Goal: Information Seeking & Learning: Learn about a topic

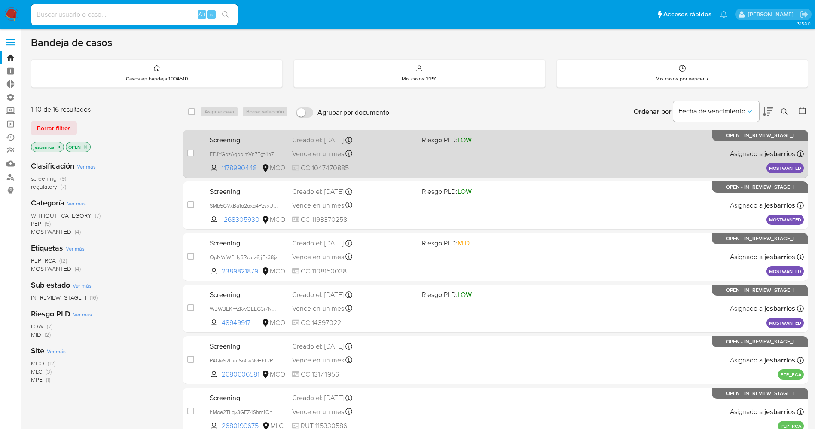
click at [523, 156] on div "Screening FEJYGpzAqppImVn7Fgt4n7jm 1178990448 MCO Riesgo PLD: LOW Creado el: [D…" at bounding box center [505, 153] width 598 height 43
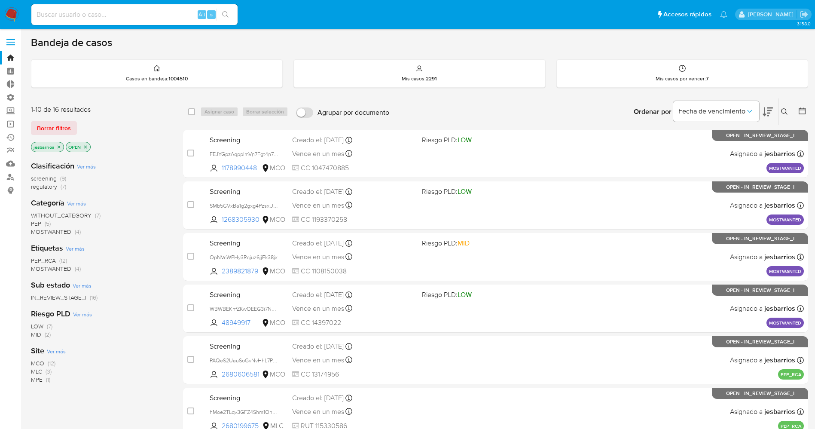
click at [88, 143] on p "OPEN" at bounding box center [78, 146] width 24 height 9
click at [87, 146] on icon "close-filter" at bounding box center [85, 146] width 5 height 5
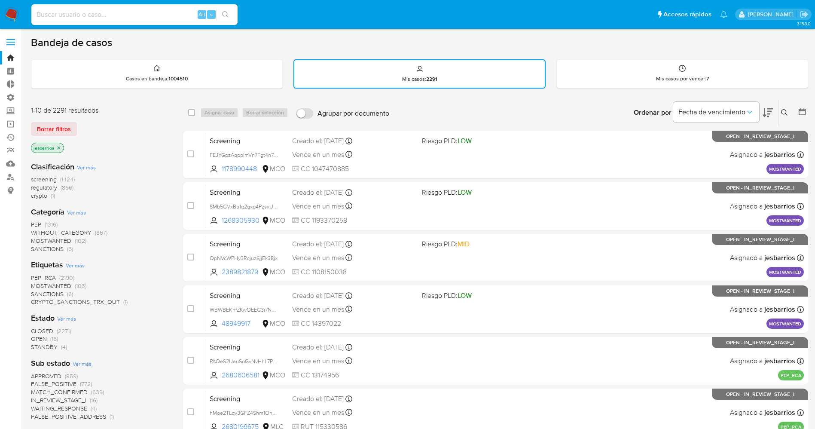
click at [51, 350] on span "STANDBY" at bounding box center [44, 346] width 27 height 9
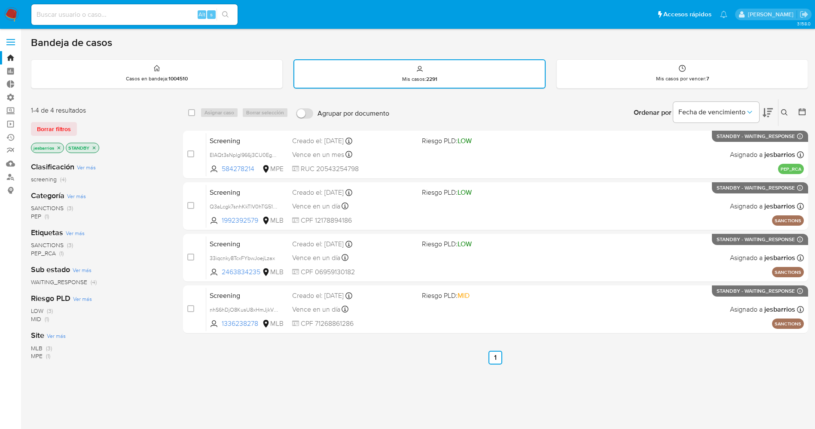
click at [97, 145] on icon "close-filter" at bounding box center [94, 147] width 5 height 5
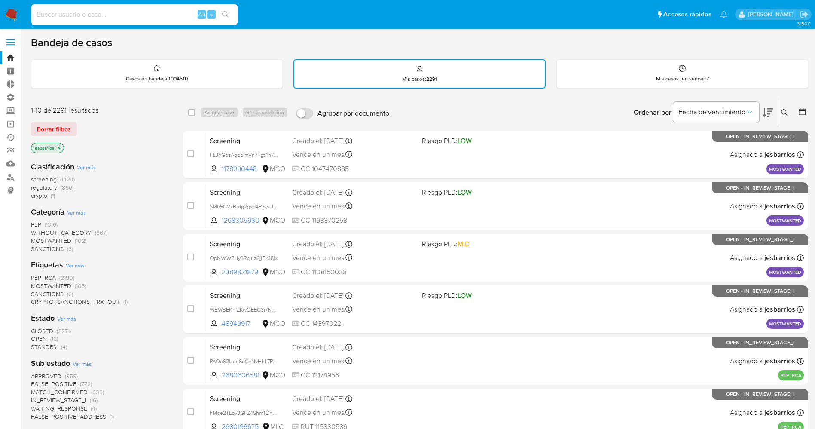
click at [57, 145] on icon "close-filter" at bounding box center [58, 147] width 5 height 5
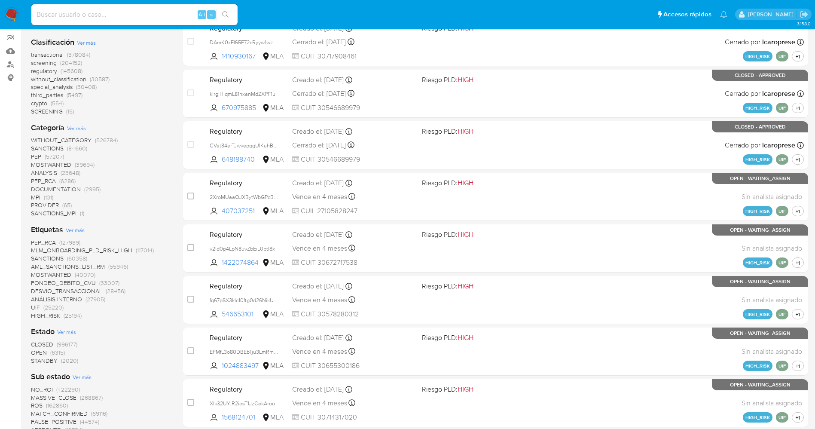
scroll to position [129, 0]
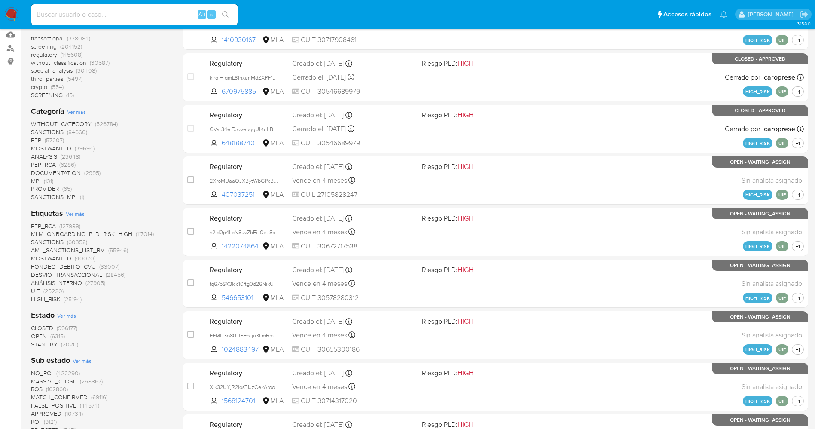
click at [49, 342] on span "STANDBY" at bounding box center [44, 344] width 27 height 9
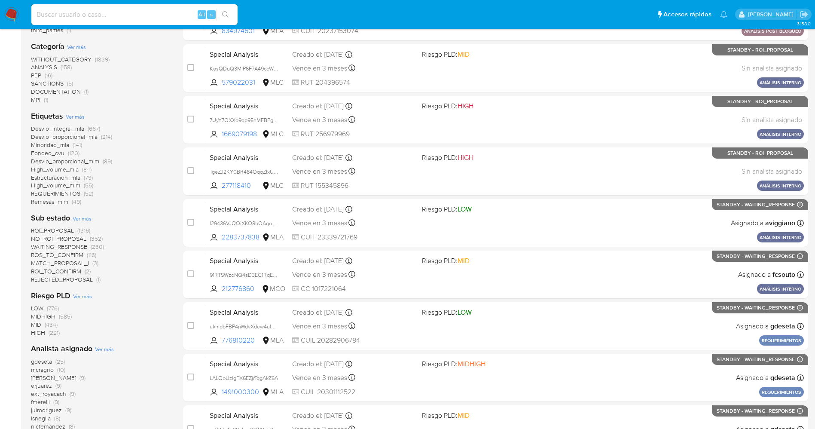
scroll to position [193, 0]
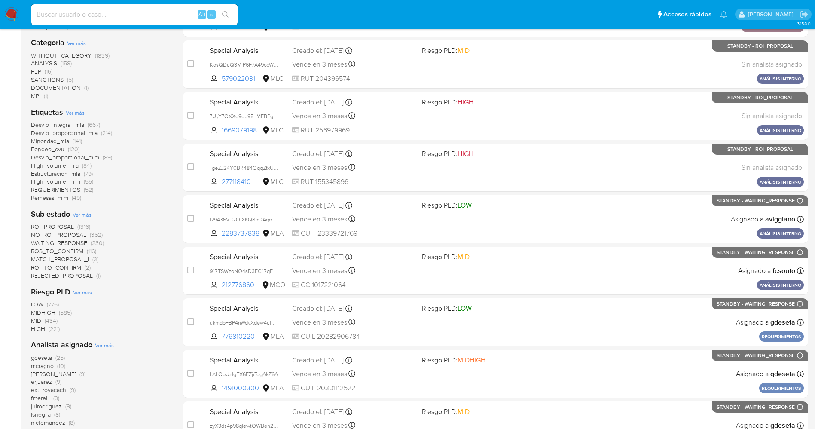
click at [12, 8] on img at bounding box center [11, 14] width 15 height 15
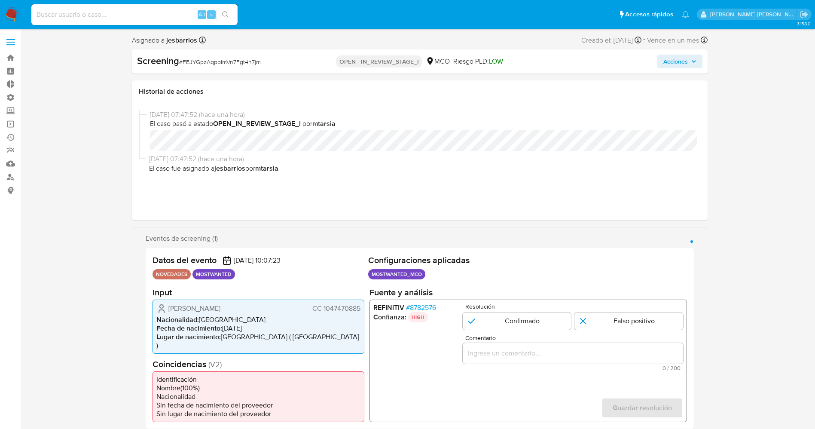
select select "10"
click at [428, 307] on span "# 8782576" at bounding box center [421, 307] width 30 height 9
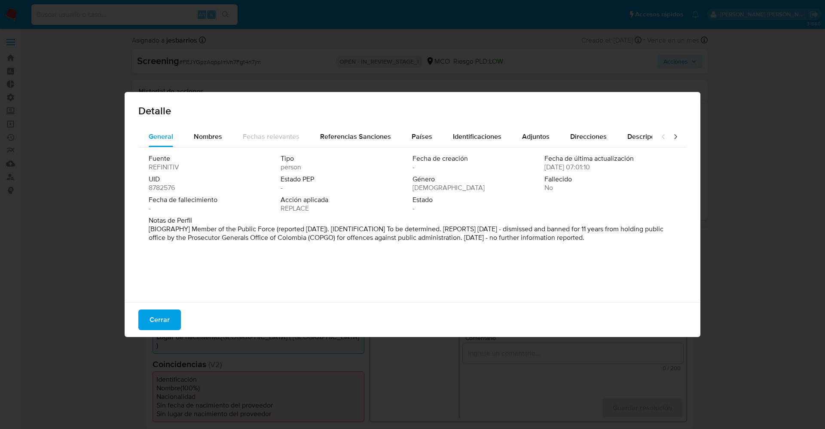
drag, startPoint x: 156, startPoint y: 228, endPoint x: 599, endPoint y: 270, distance: 445.3
click at [599, 270] on div "Fuente REFINITIV Tipo person Fecha de creación - Fecha de última actualización …" at bounding box center [412, 222] width 548 height 150
click at [455, 189] on div "Género Masculino" at bounding box center [478, 183] width 132 height 17
drag, startPoint x: 419, startPoint y: 239, endPoint x: 538, endPoint y: 236, distance: 119.0
click at [538, 236] on font "[BIOGRAFÍA] Miembro de la Fuerza Pública (reportado en noviembre de 2021). [IDE…" at bounding box center [411, 237] width 525 height 27
